Goal: Browse casually: Explore the website without a specific task or goal

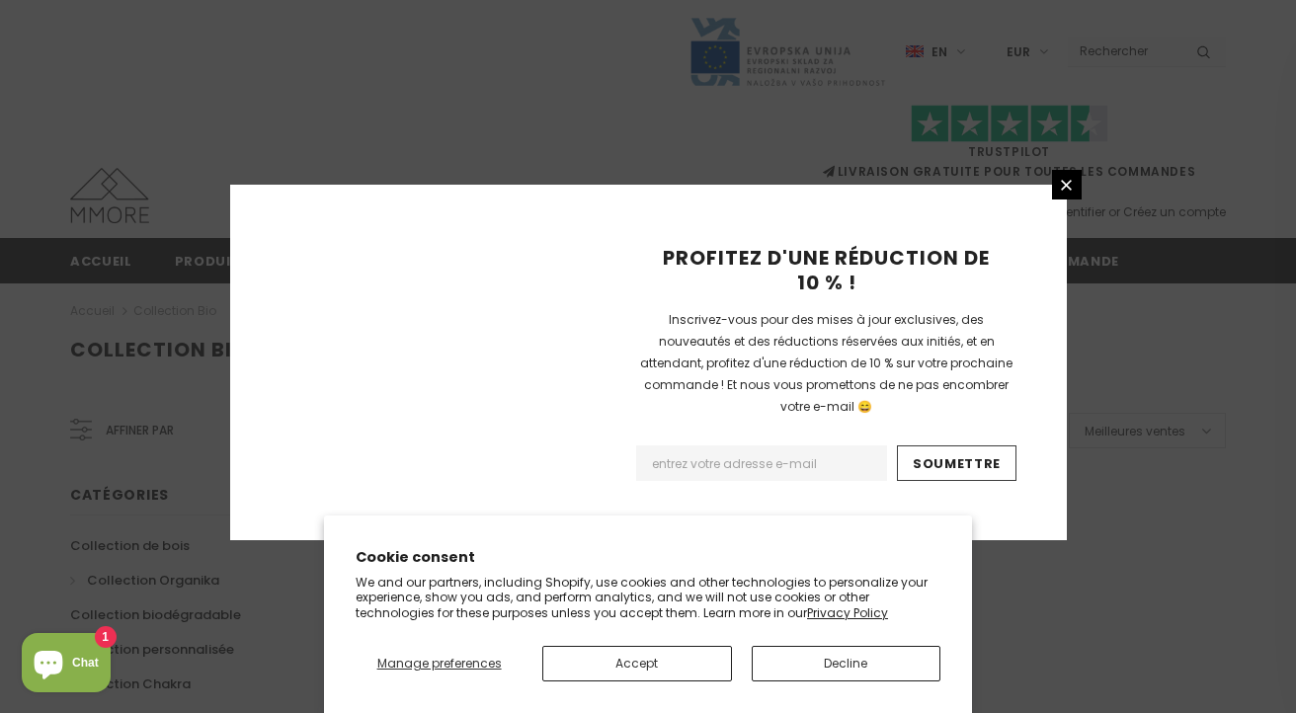
scroll to position [1359, 0]
